Goal: Find specific page/section: Find specific page/section

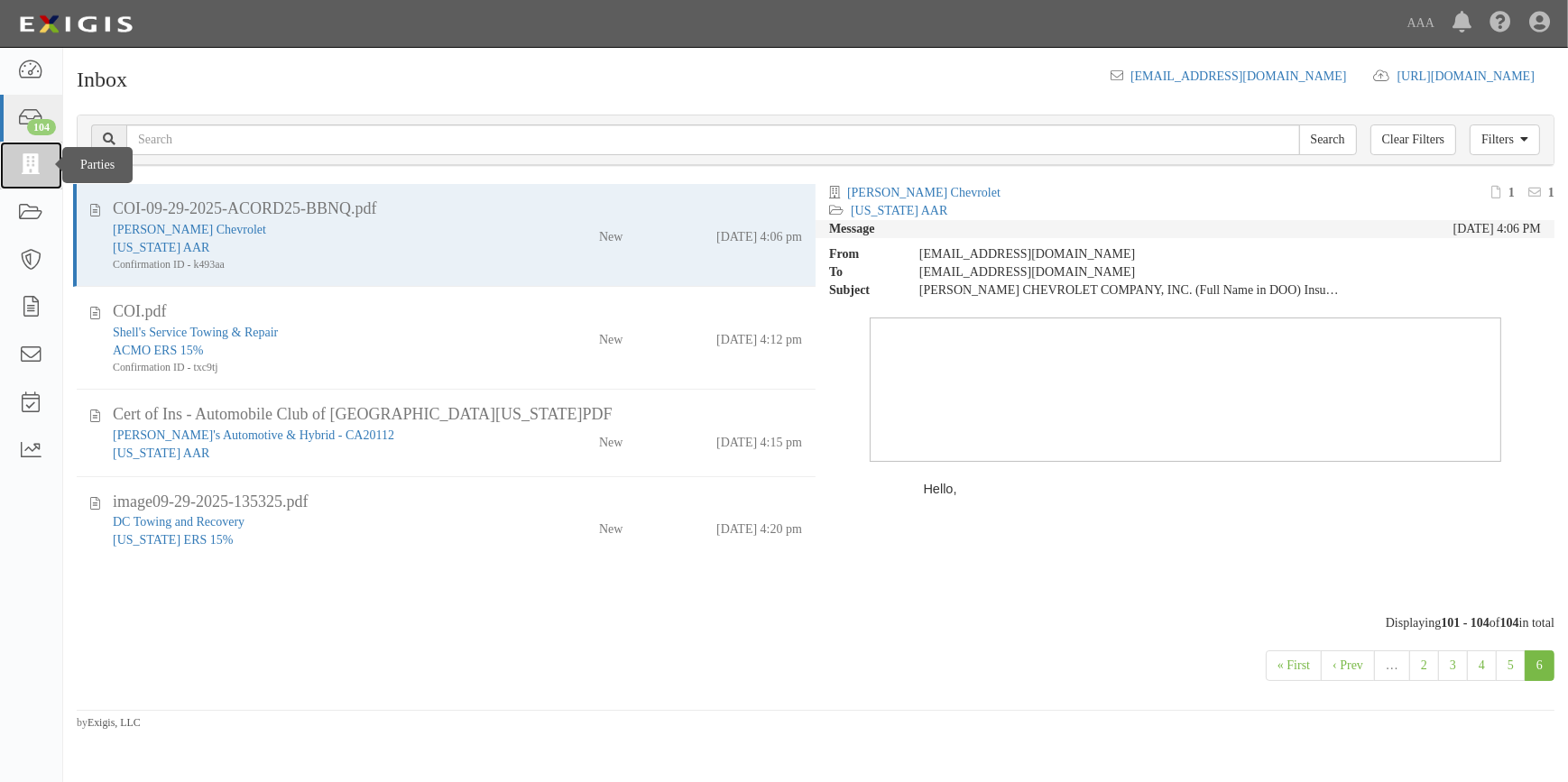
click at [30, 155] on icon at bounding box center [31, 166] width 25 height 21
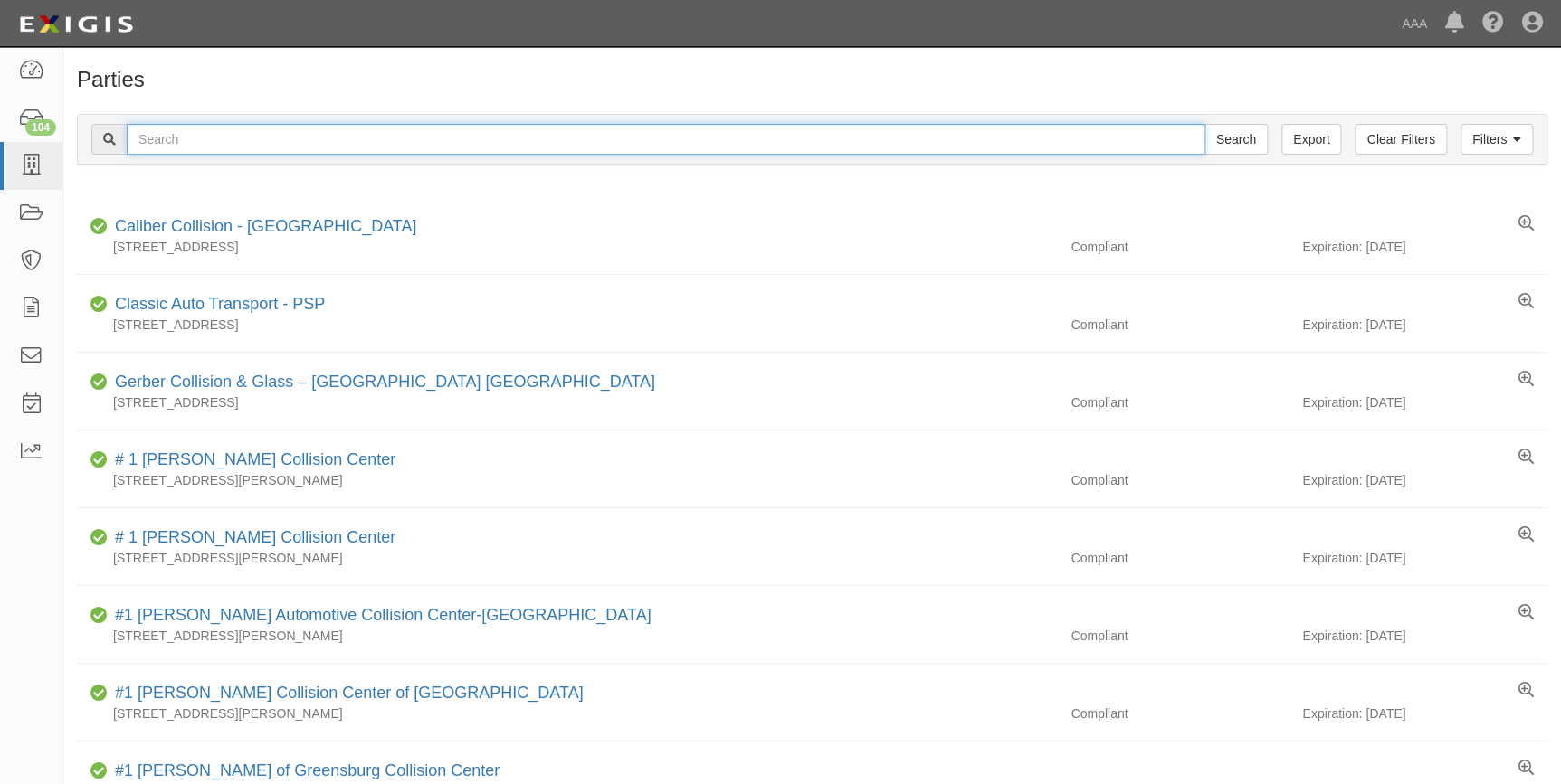
click at [220, 143] on input "text" at bounding box center [666, 139] width 1079 height 31
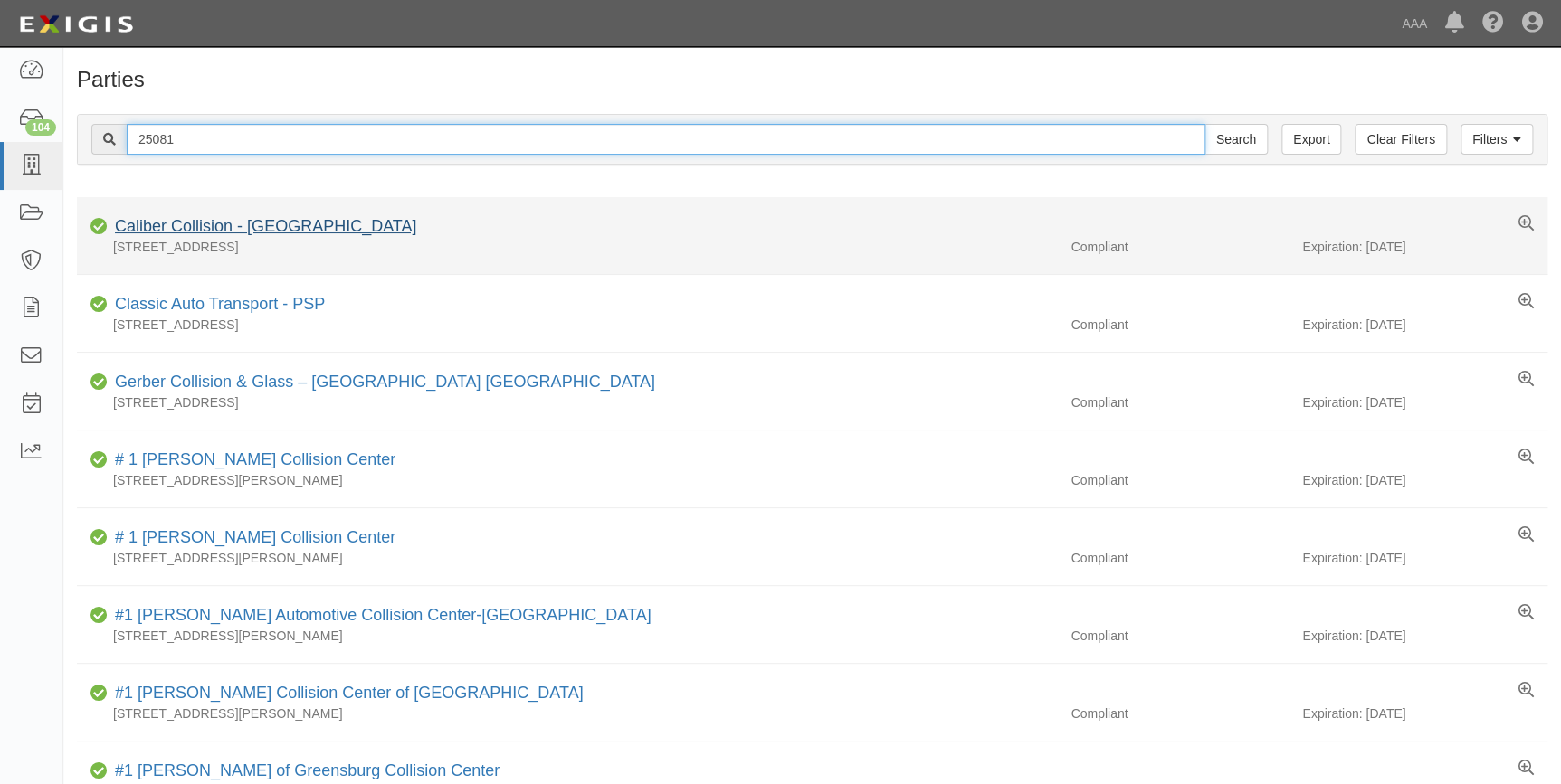
type input "25081"
click at [1205, 124] on input "Search" at bounding box center [1237, 139] width 64 height 31
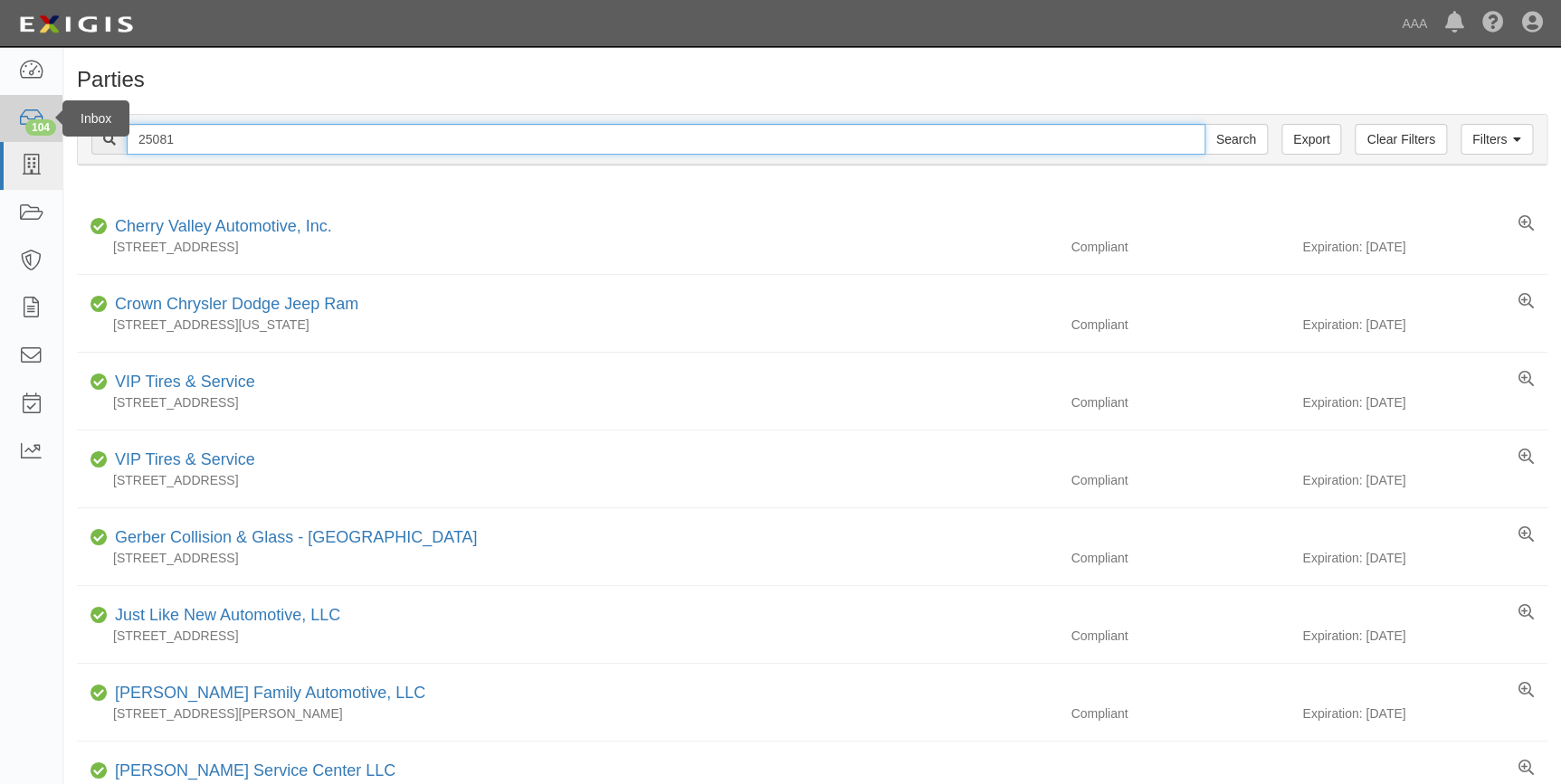
drag, startPoint x: 206, startPoint y: 144, endPoint x: 62, endPoint y: 140, distance: 144.1
type input "20581"
click at [1205, 124] on input "Search" at bounding box center [1237, 139] width 64 height 31
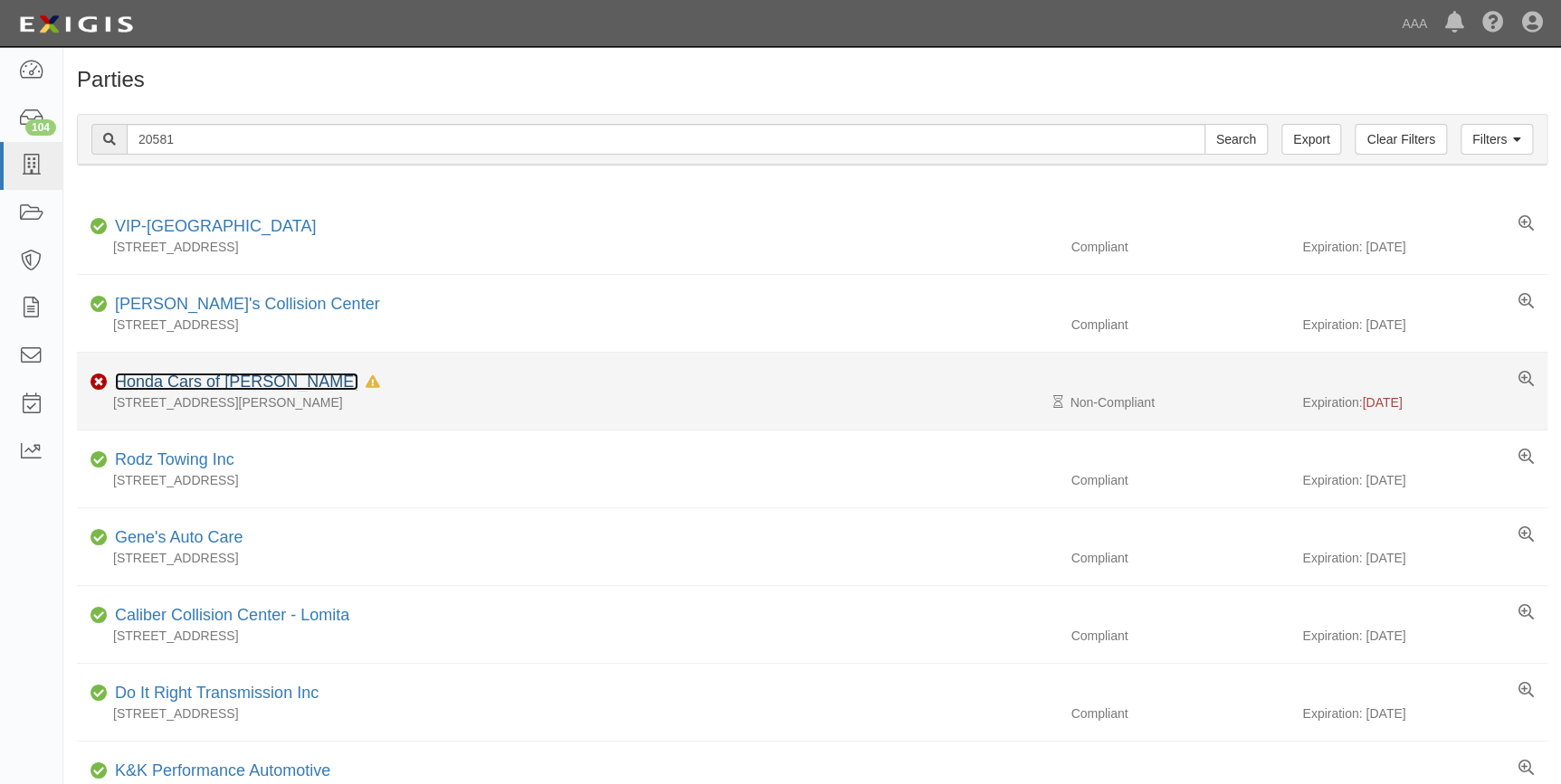
click at [178, 384] on link "Honda Cars of McKinney" at bounding box center [236, 381] width 243 height 18
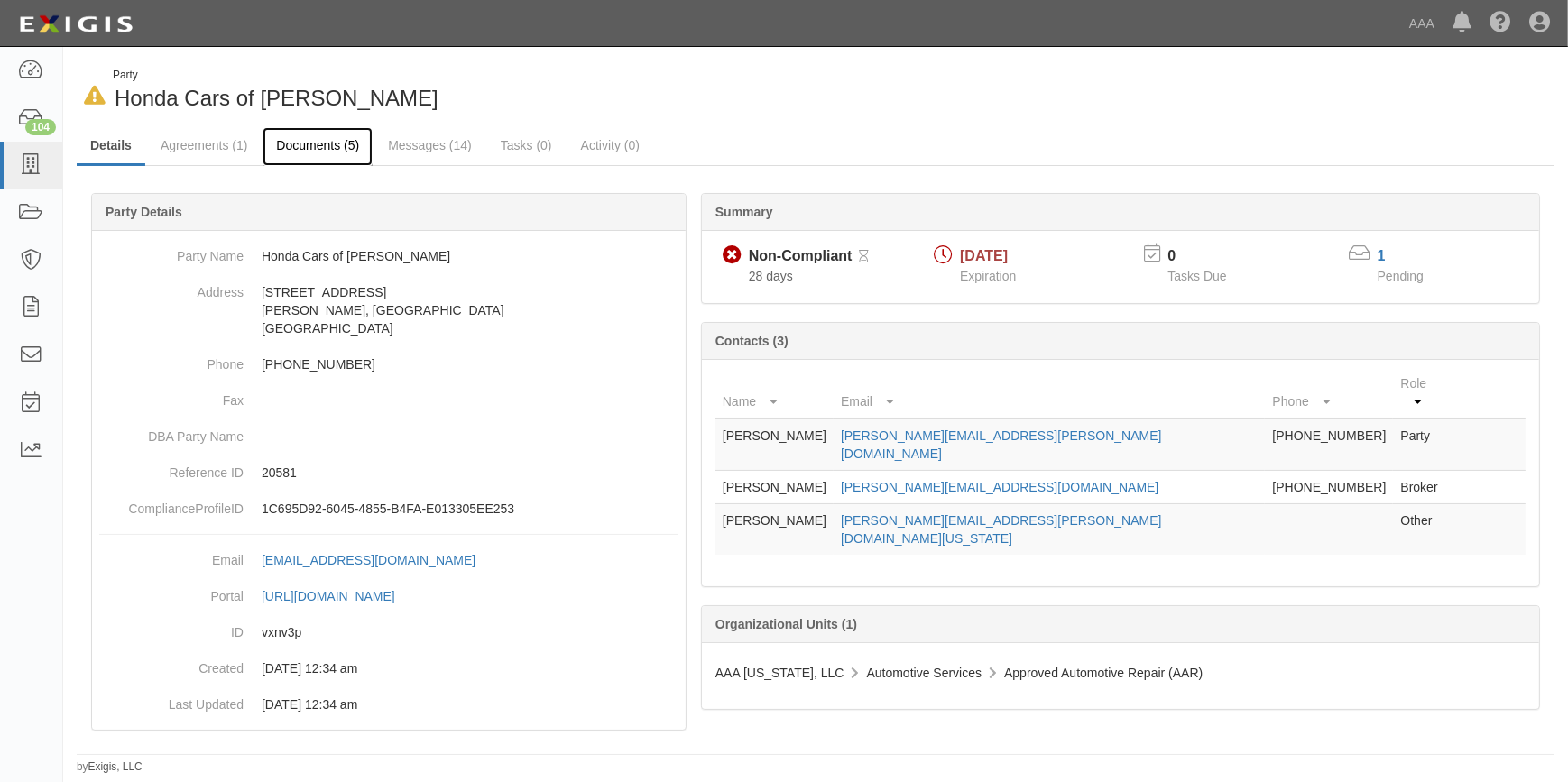
click at [334, 154] on link "Documents (5)" at bounding box center [318, 147] width 110 height 38
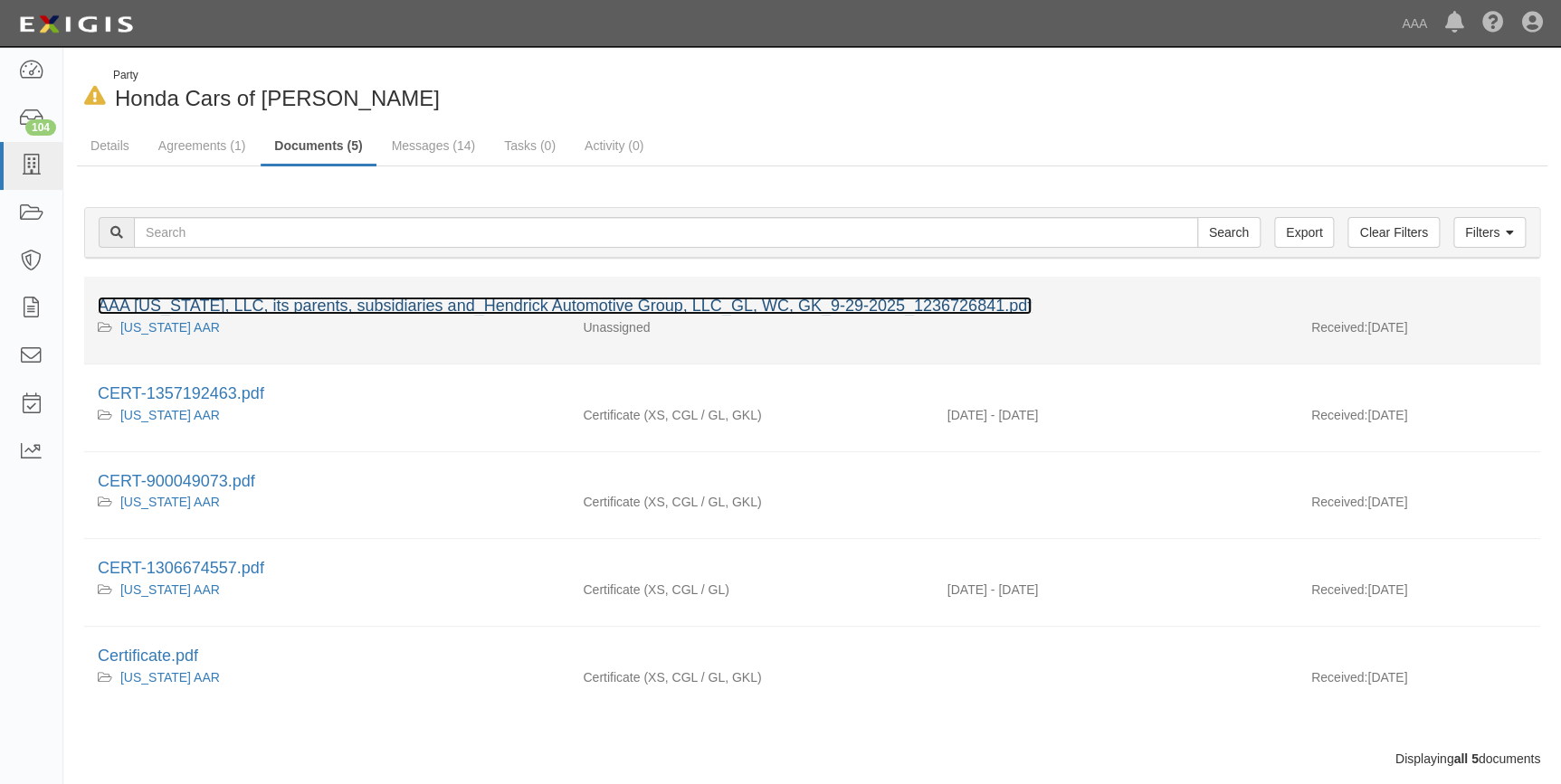
click at [499, 304] on link "AAA [US_STATE], LLC, its parents, subsidiaries and_Hendrick Automotive Group, L…" at bounding box center [565, 305] width 934 height 18
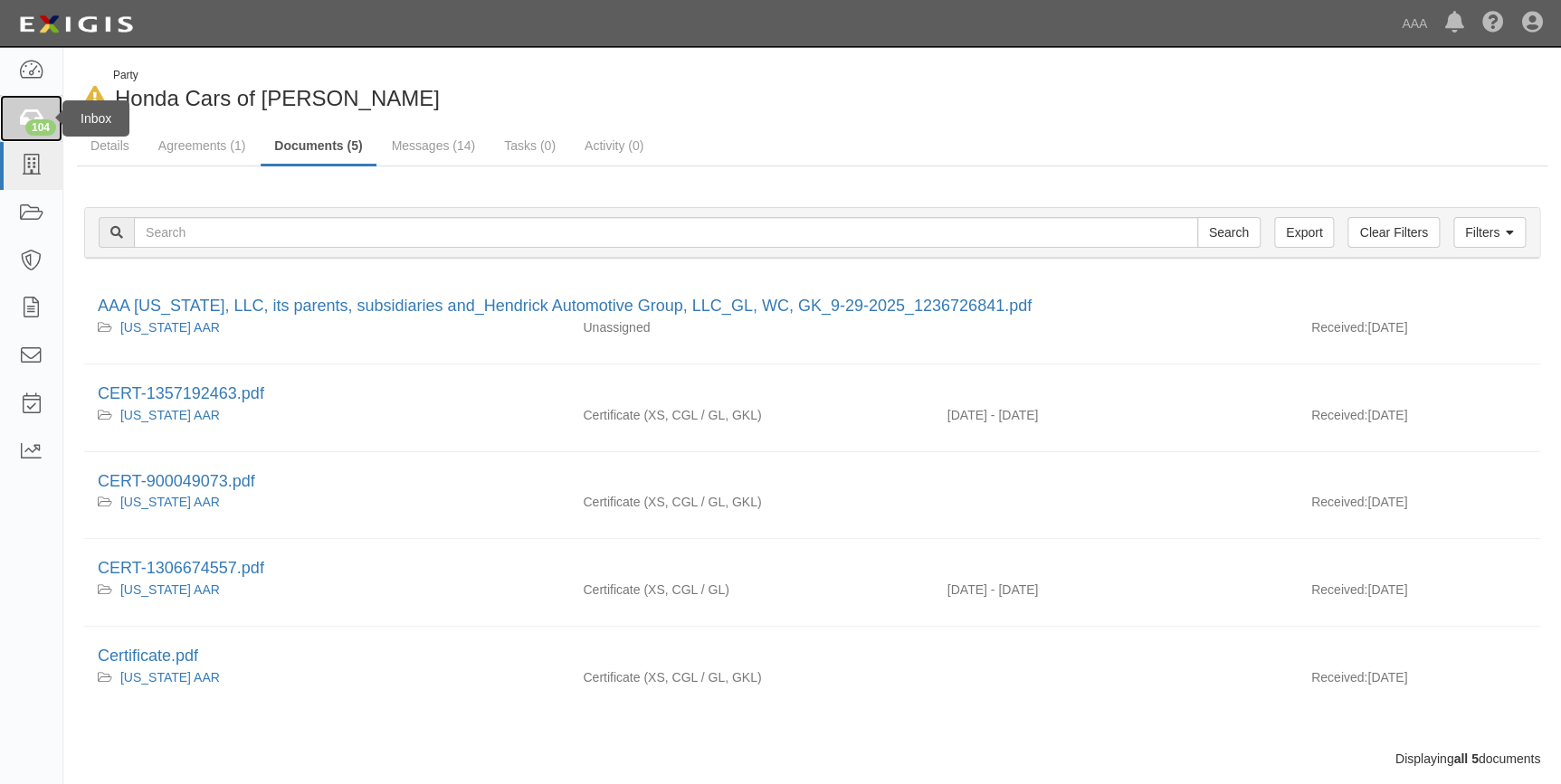
click at [29, 114] on icon at bounding box center [31, 119] width 25 height 21
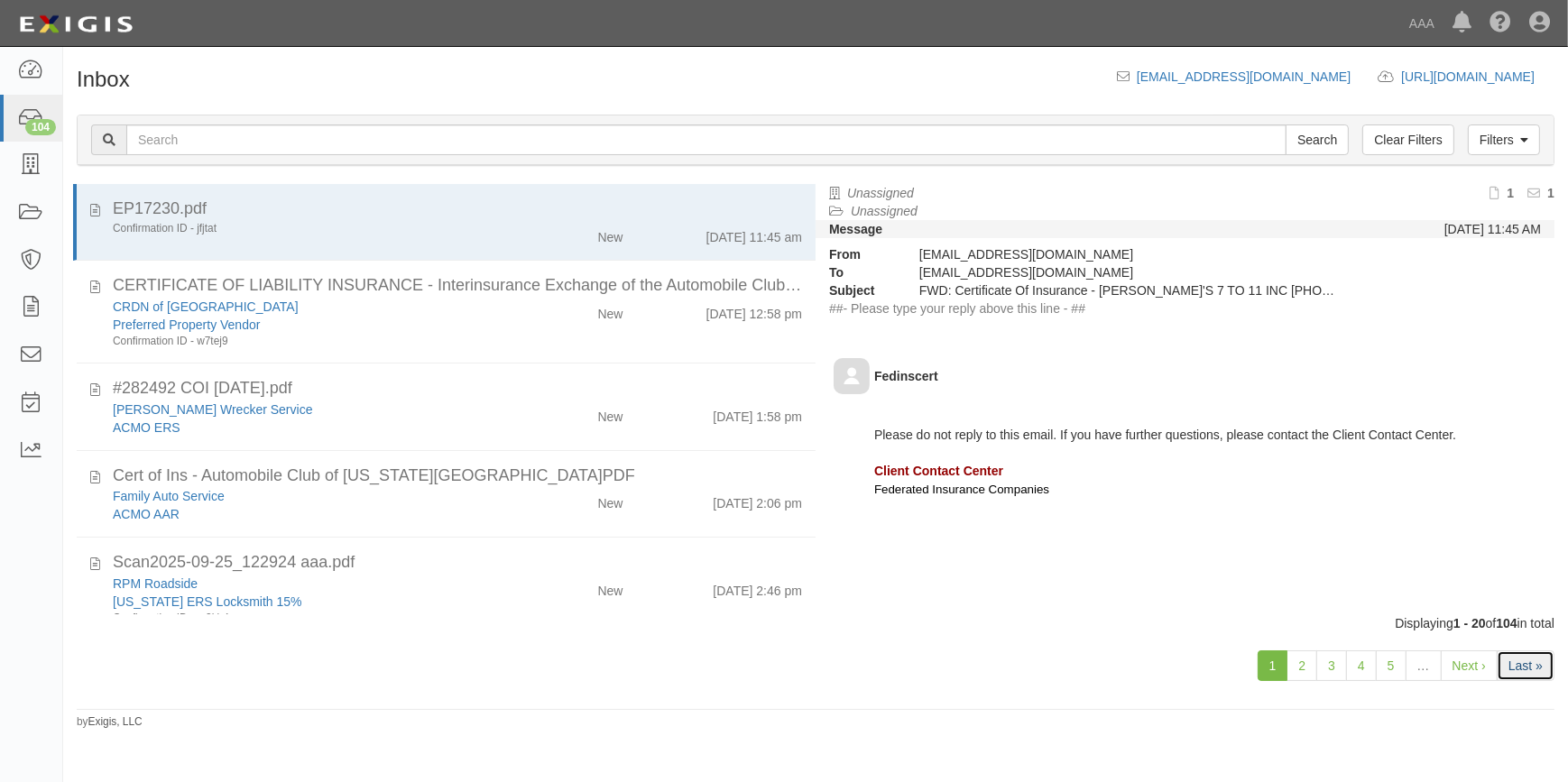
click at [1530, 671] on link "Last »" at bounding box center [1526, 666] width 58 height 31
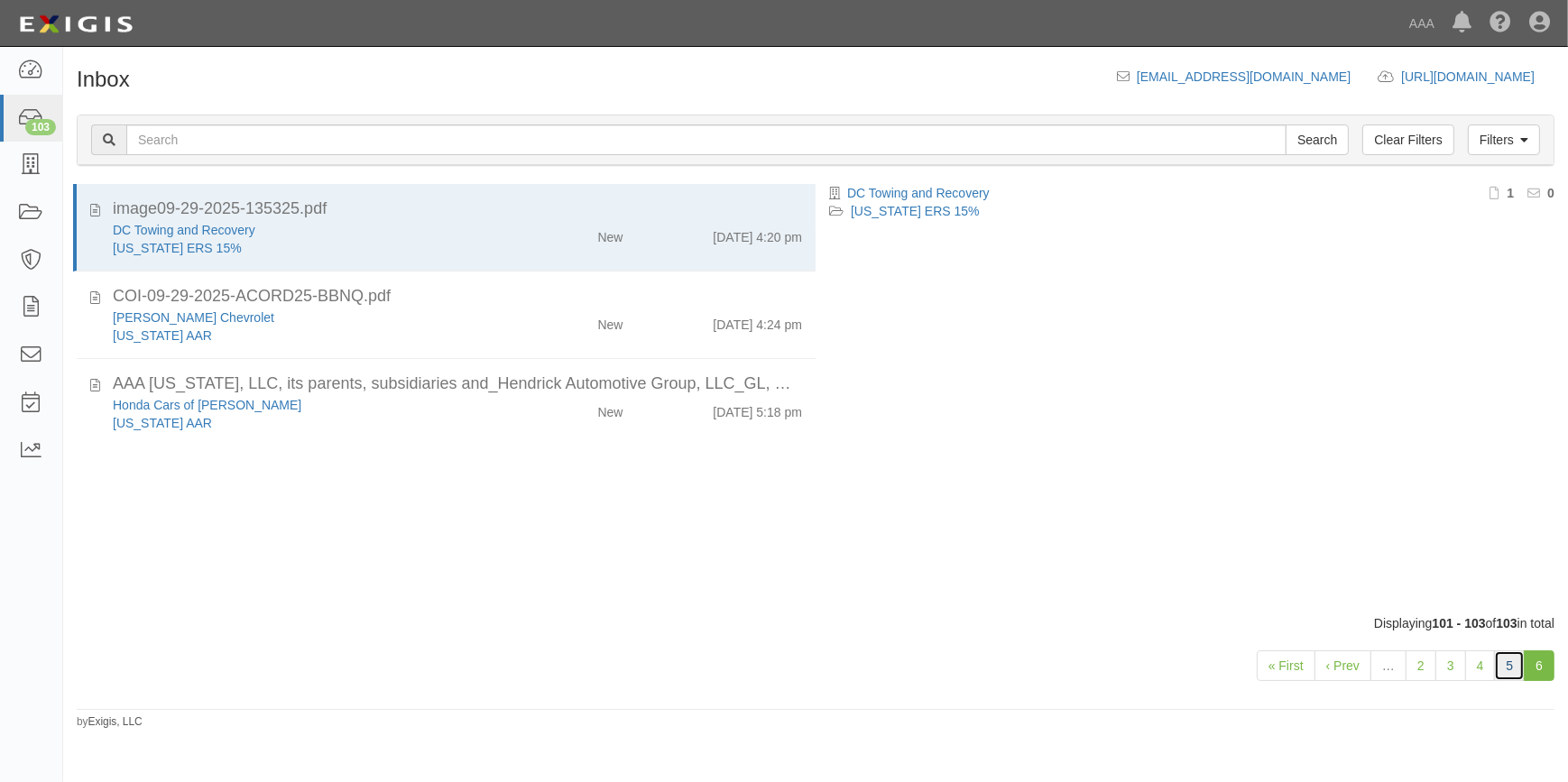
click at [1515, 670] on link "5" at bounding box center [1509, 666] width 31 height 31
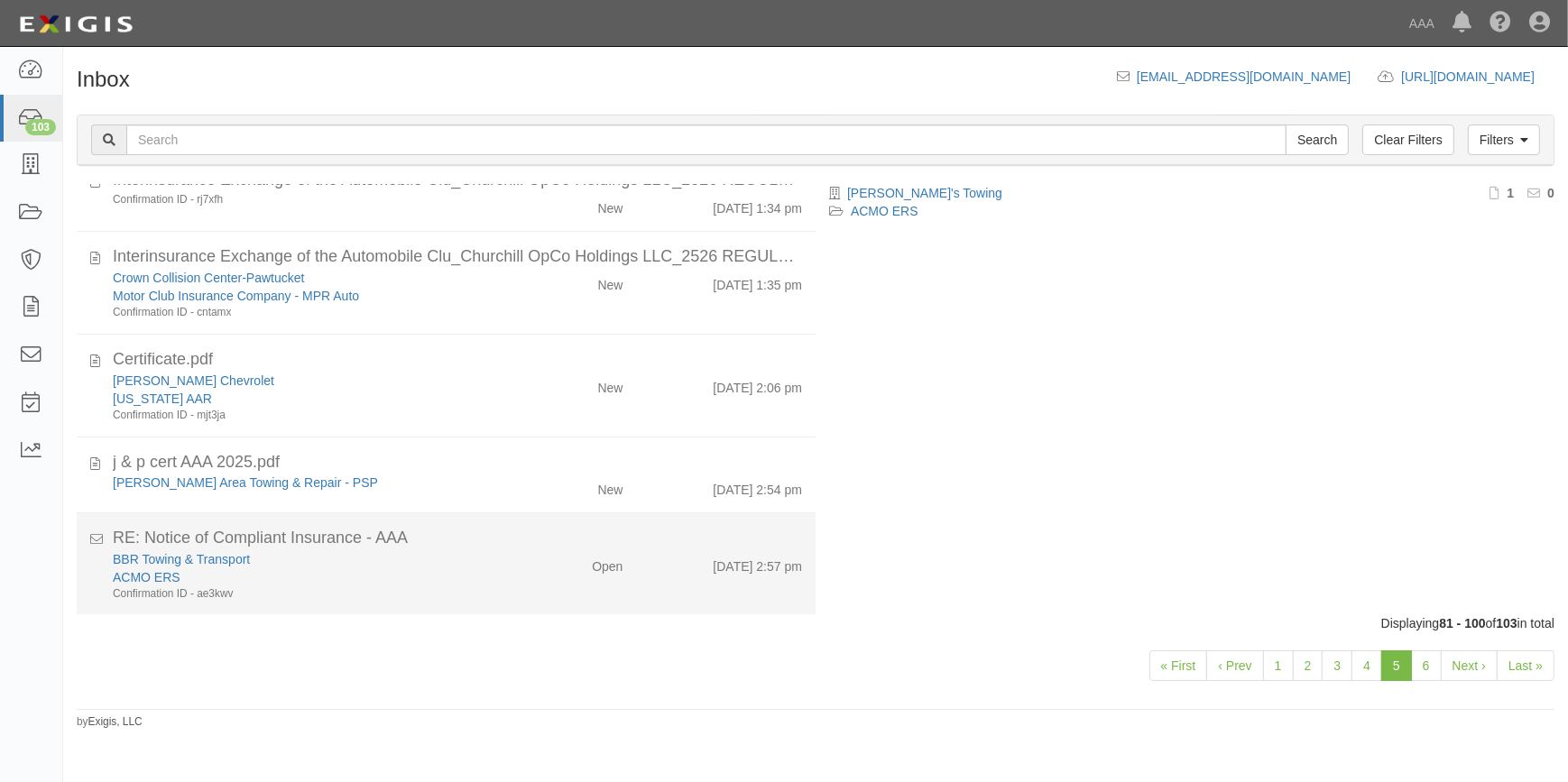
scroll to position [932, 0]
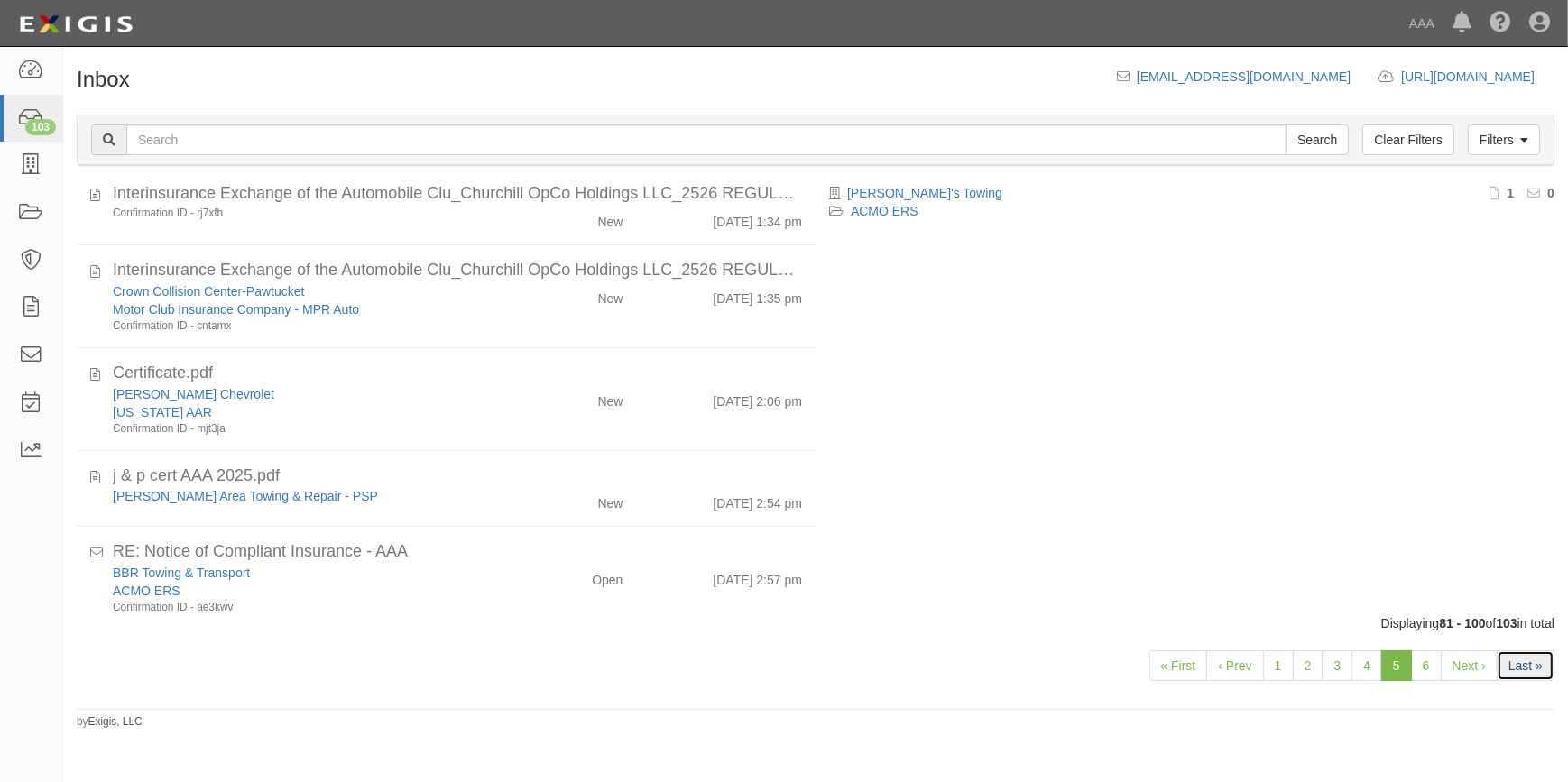
click at [1520, 669] on link "Last »" at bounding box center [1526, 666] width 58 height 31
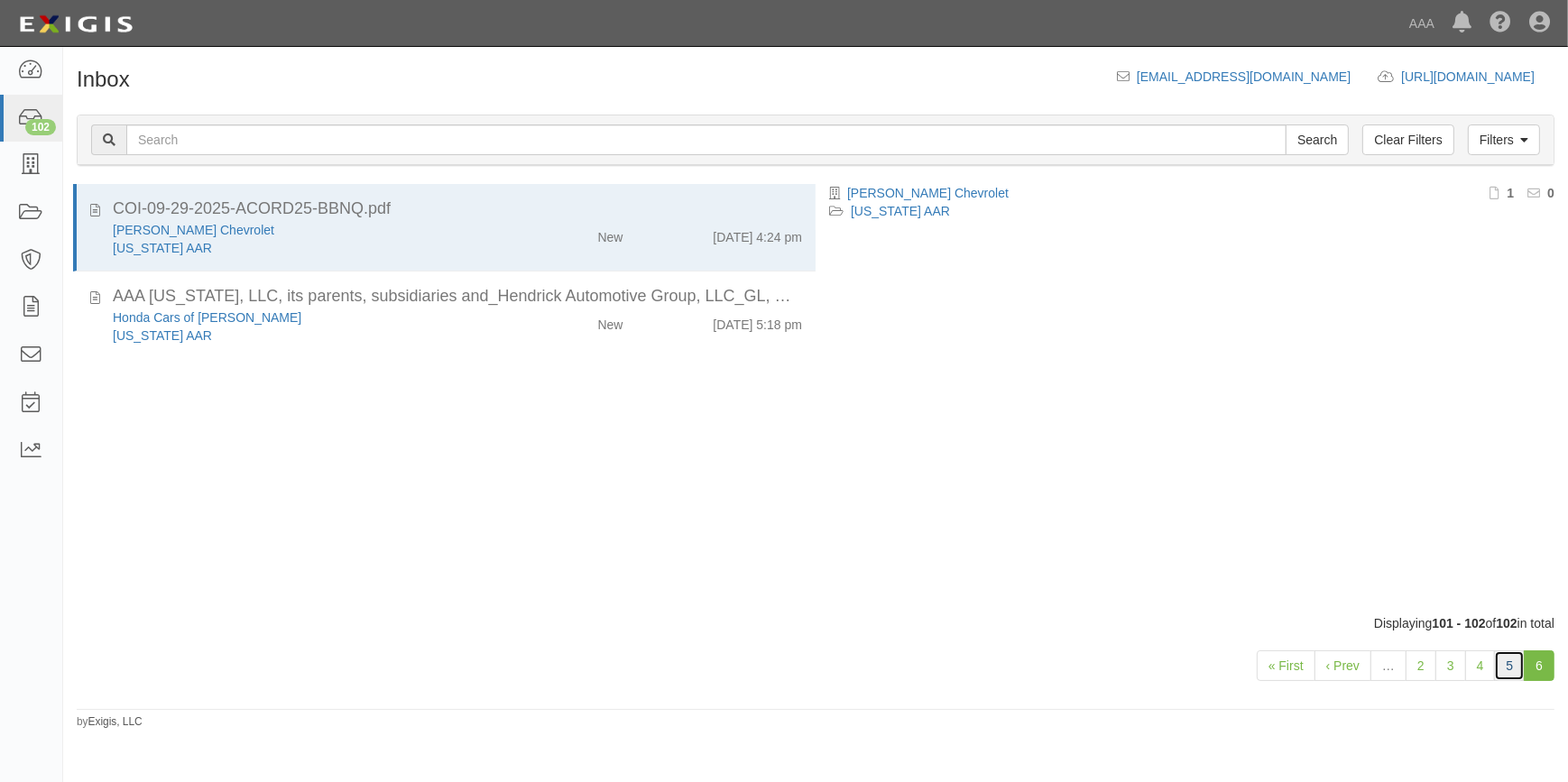
click at [1511, 668] on link "5" at bounding box center [1509, 666] width 31 height 31
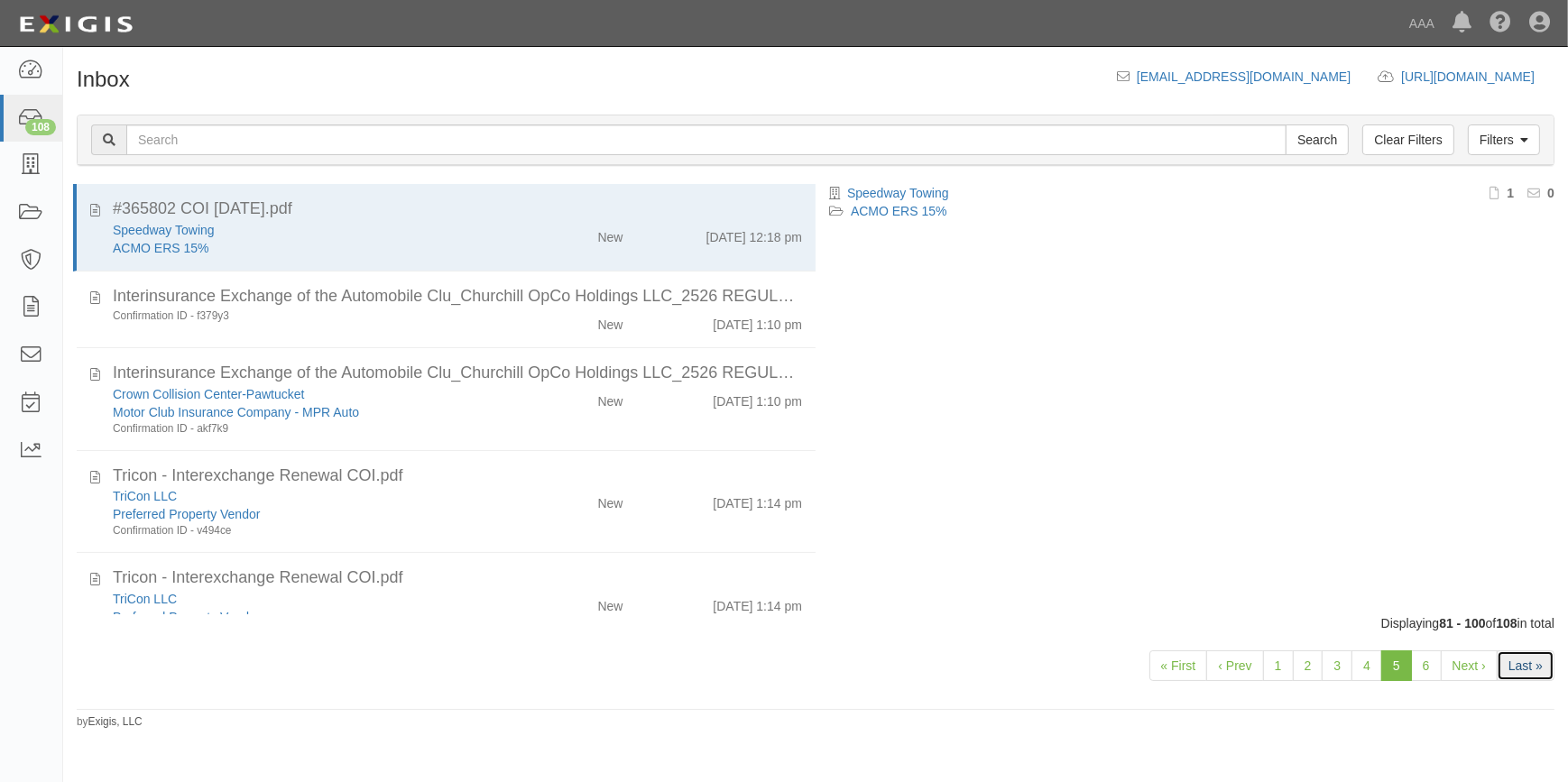
click at [1522, 670] on link "Last »" at bounding box center [1526, 666] width 58 height 31
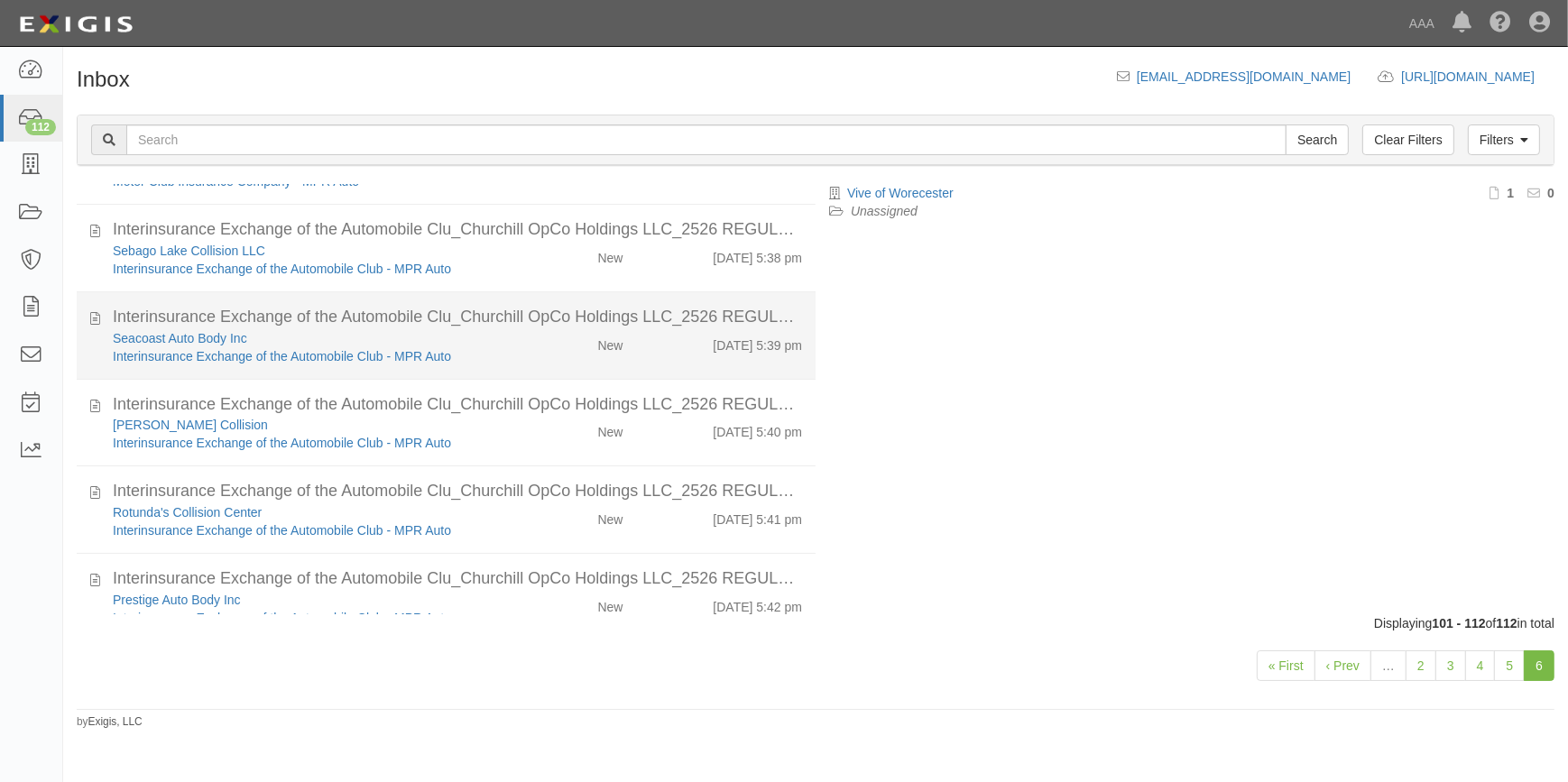
scroll to position [613, 0]
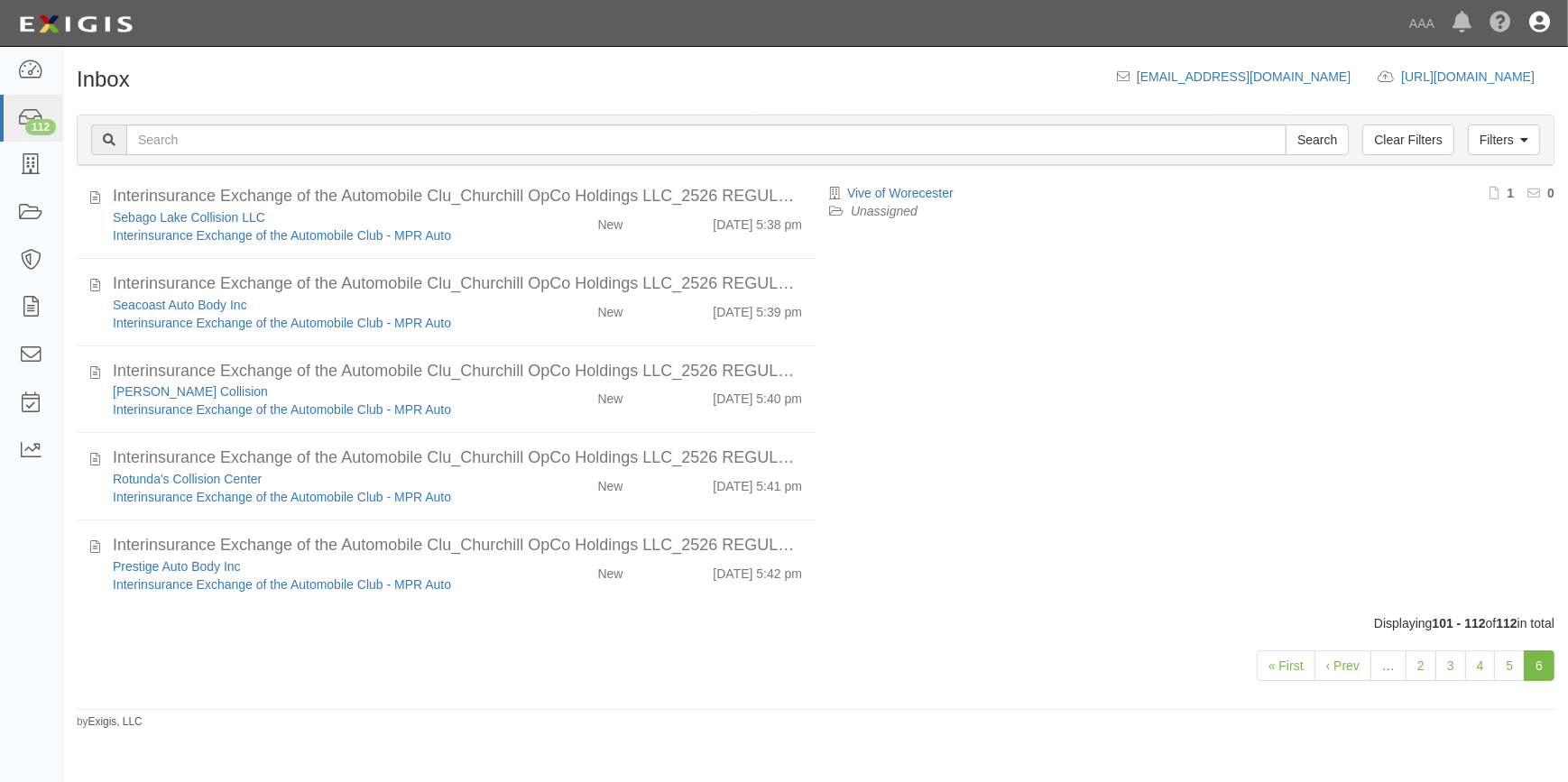
click at [1551, 20] on link at bounding box center [1540, 23] width 38 height 46
click at [1441, 108] on link "Sign Out" at bounding box center [1487, 106] width 143 height 36
